Goal: Navigation & Orientation: Go to known website

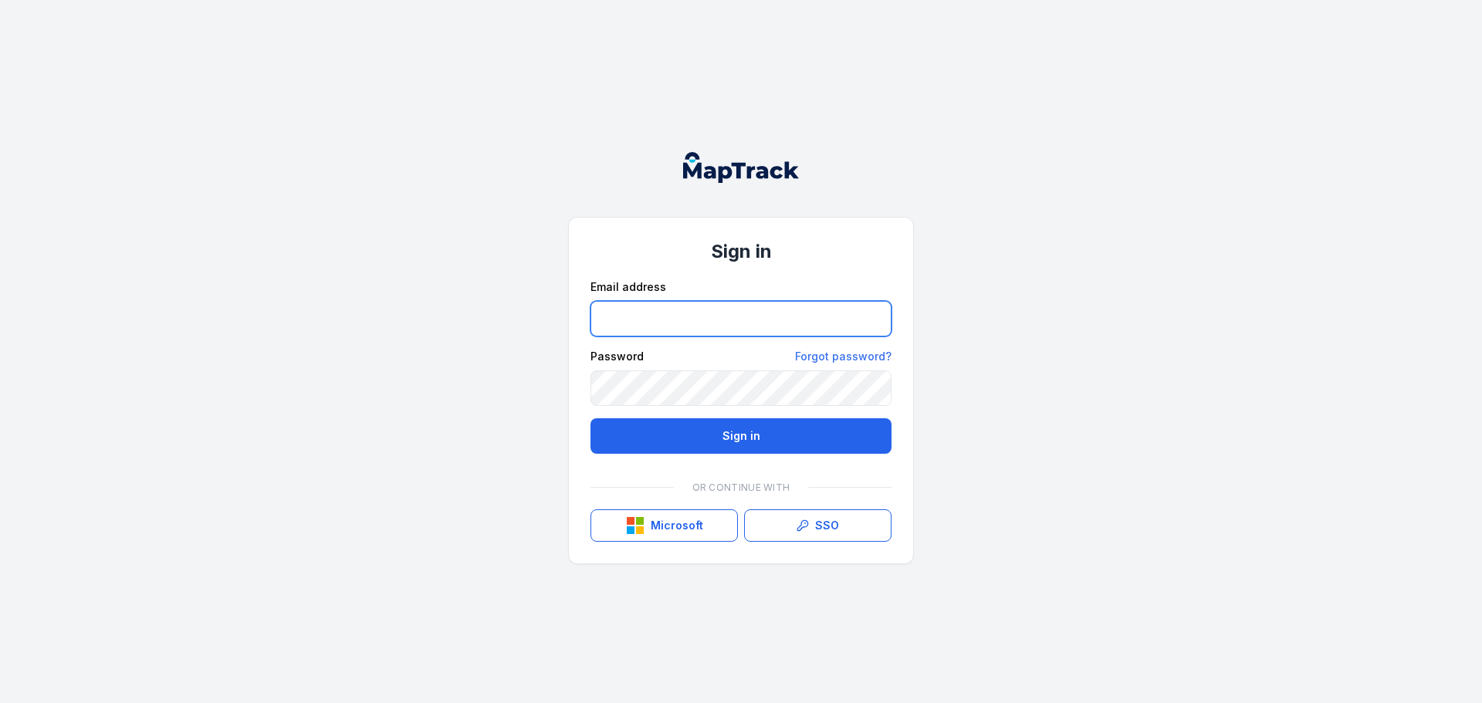
type input "**********"
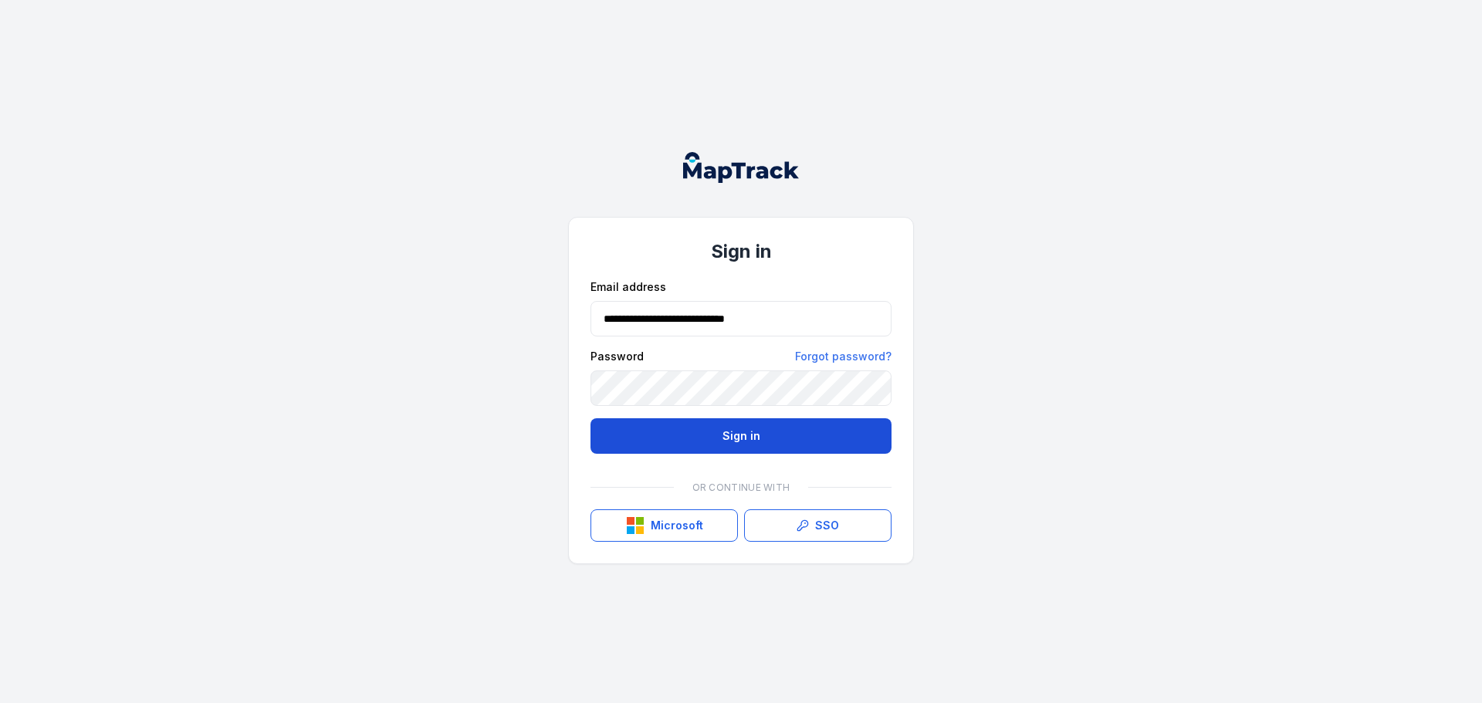
click at [692, 445] on button "Sign in" at bounding box center [740, 436] width 301 height 36
click at [706, 441] on button "Sign in" at bounding box center [740, 436] width 301 height 36
click at [793, 431] on button "Sign in" at bounding box center [740, 436] width 301 height 36
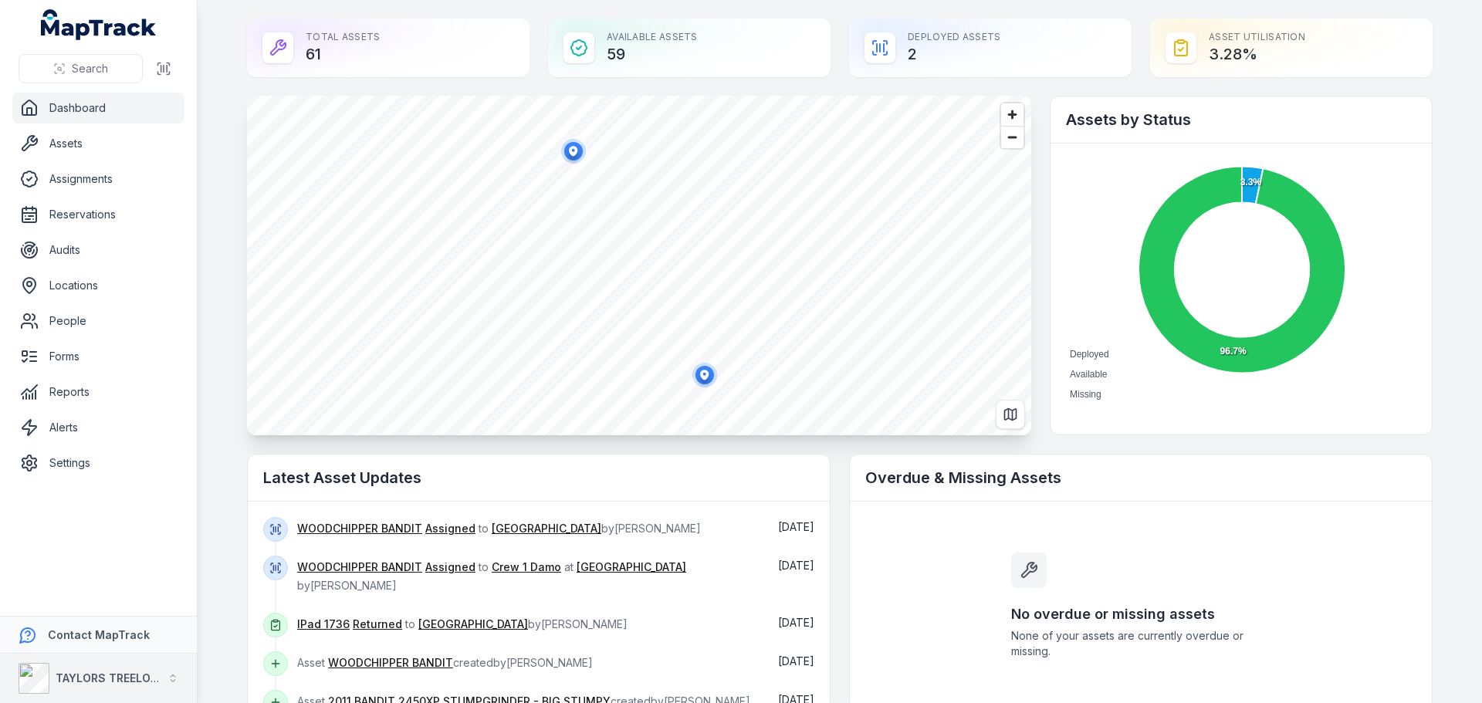
click at [129, 671] on div "TAYLORS TREELOPPING" at bounding box center [109, 678] width 106 height 15
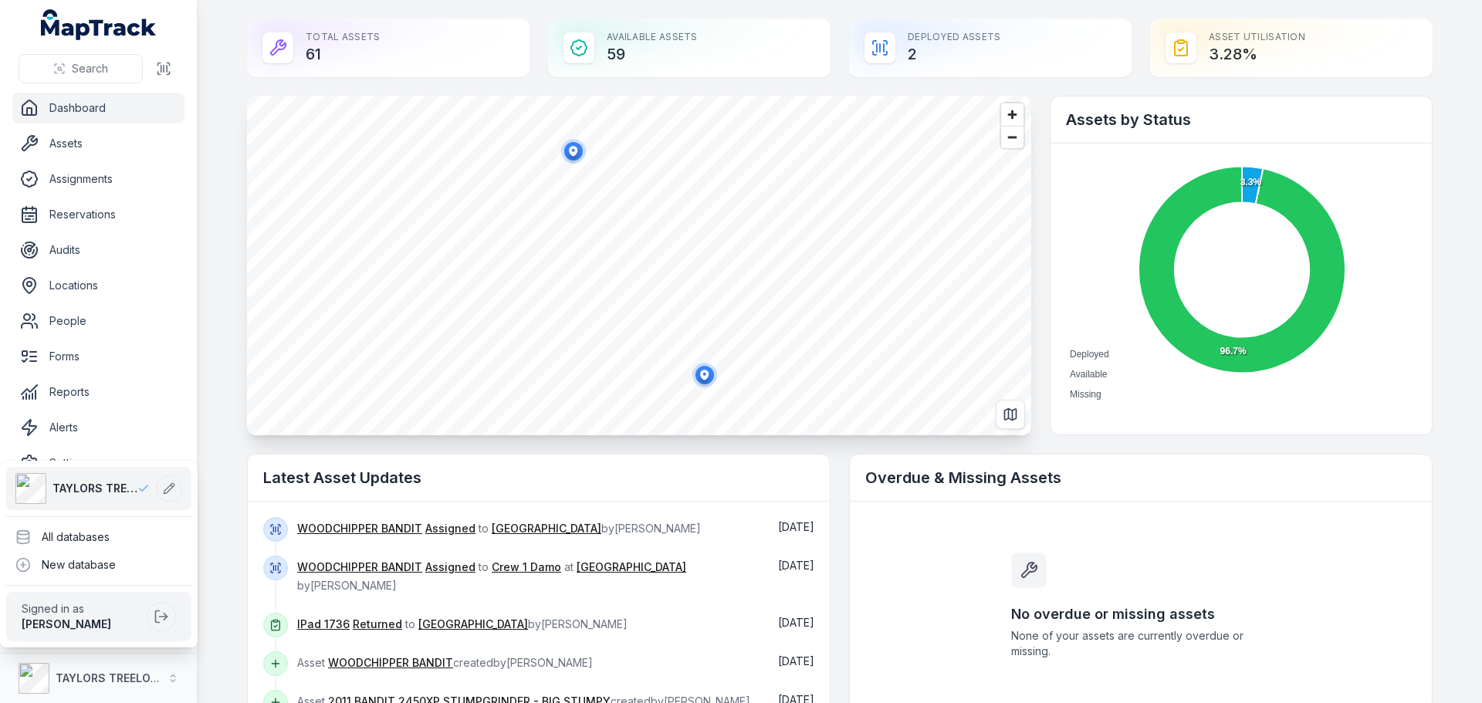
click at [223, 488] on div "Search Dashboard Assets Assignments Reservations Audits Locations People Forms …" at bounding box center [741, 351] width 1482 height 703
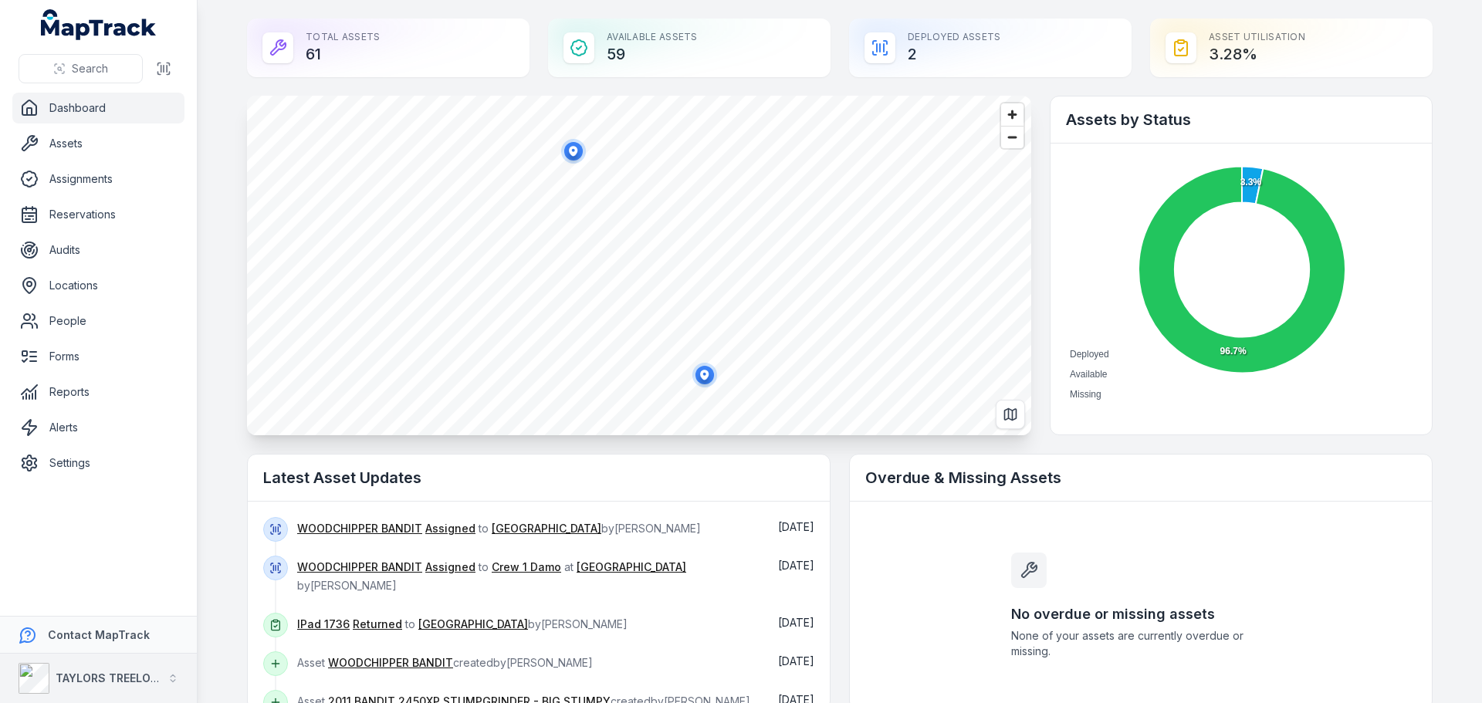
click at [132, 677] on strong "TAYLORS TREELOPPING" at bounding box center [120, 677] width 129 height 13
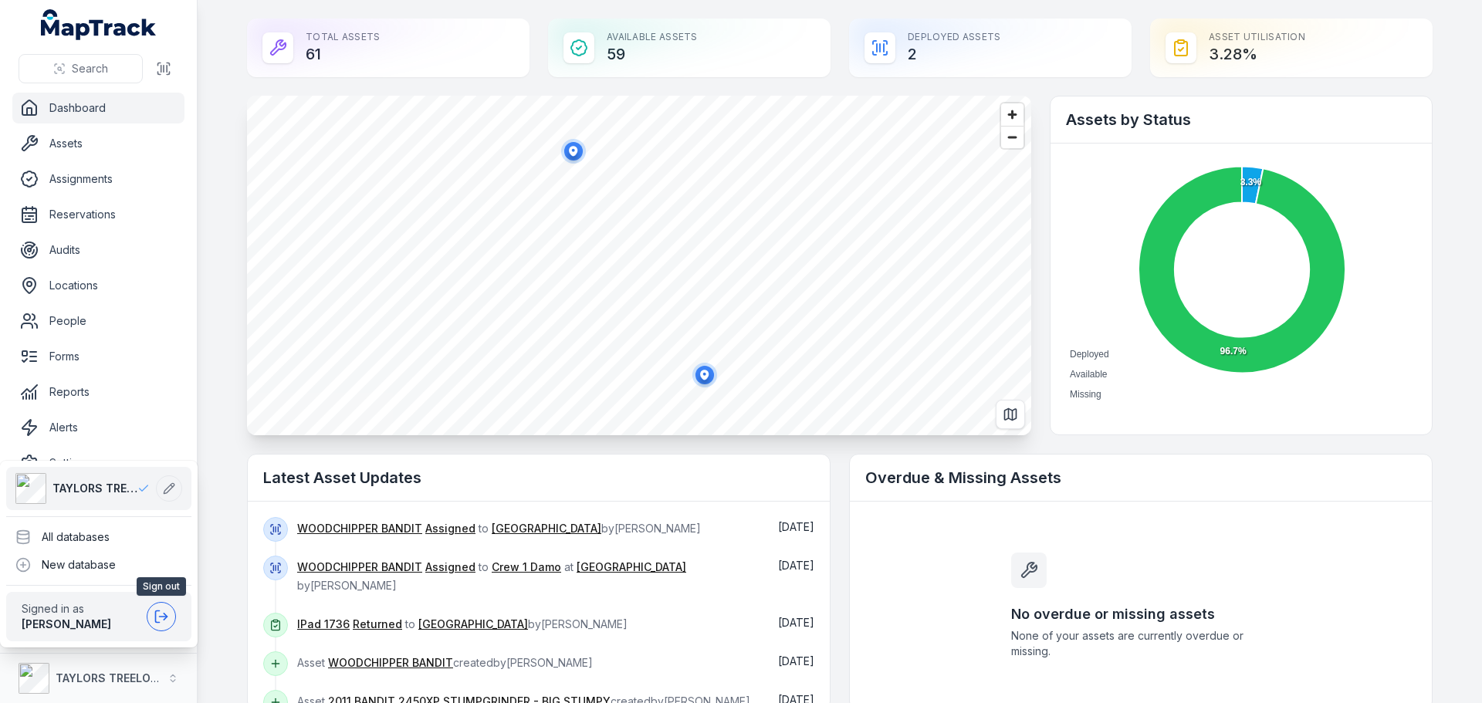
click at [156, 614] on icon at bounding box center [158, 617] width 4 height 12
